Goal: Navigation & Orientation: Find specific page/section

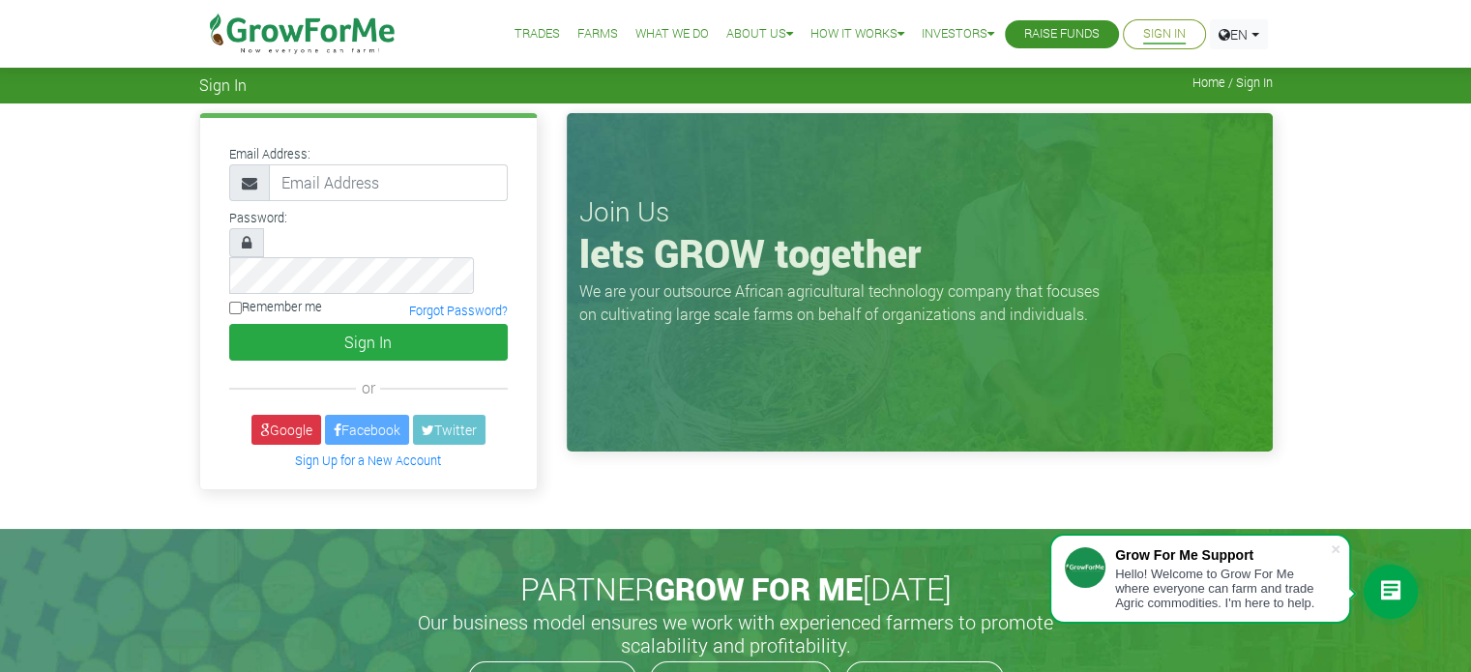
click at [524, 37] on link "Trades" at bounding box center [537, 34] width 45 height 20
